Goal: Find specific page/section: Find specific page/section

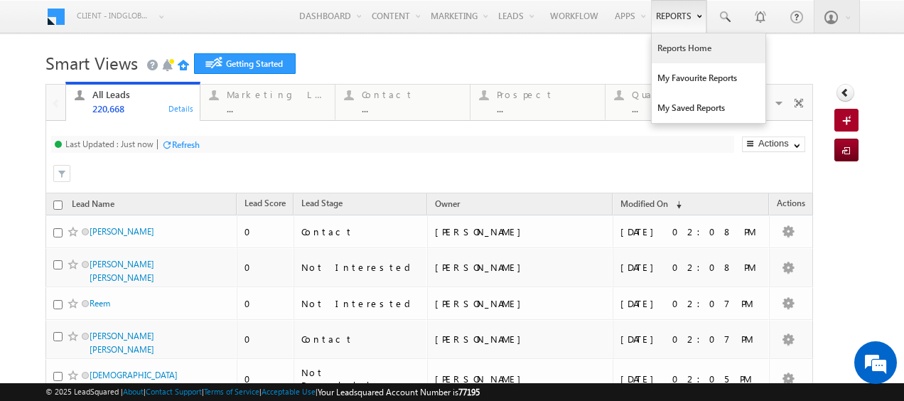
click at [669, 49] on link "Reports Home" at bounding box center [709, 48] width 114 height 30
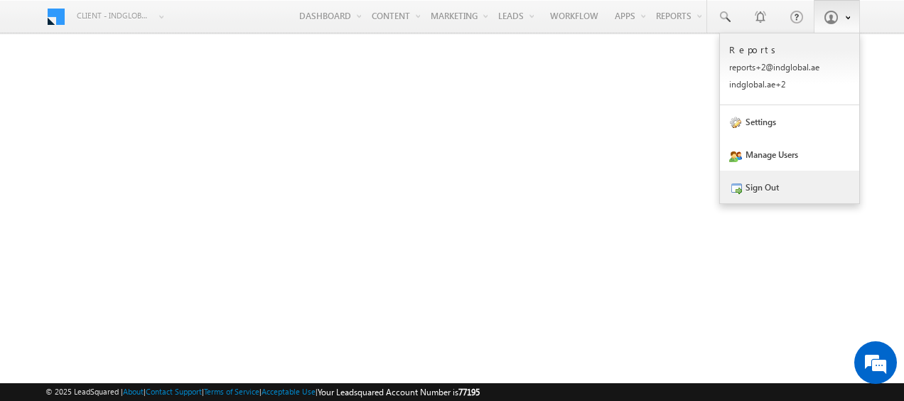
click at [758, 185] on link "Sign Out" at bounding box center [789, 187] width 139 height 33
